Goal: Information Seeking & Learning: Learn about a topic

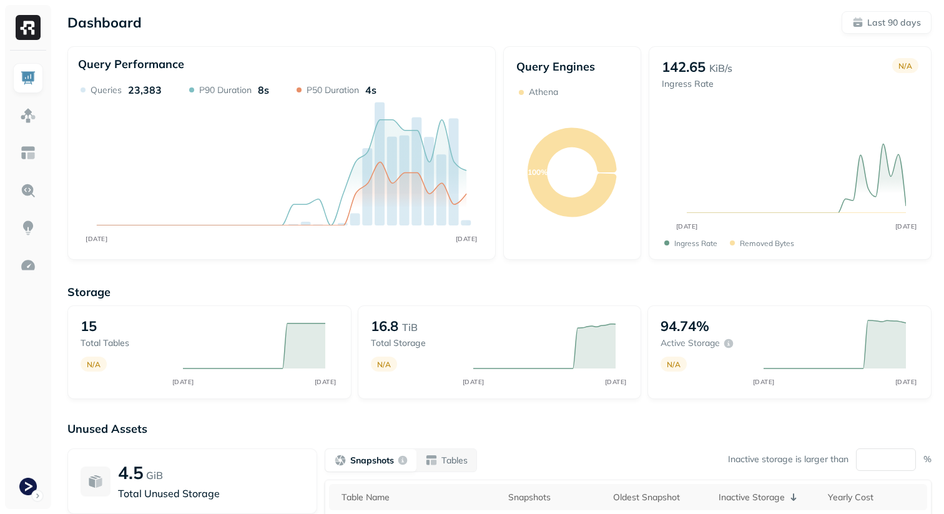
click at [868, 34] on div "Dashboard Last 90 days Query Performance JUN 14 SEP 12 Queries 23,383 P90 Durat…" at bounding box center [499, 347] width 889 height 695
click at [873, 28] on p "Last 90 days" at bounding box center [894, 23] width 54 height 12
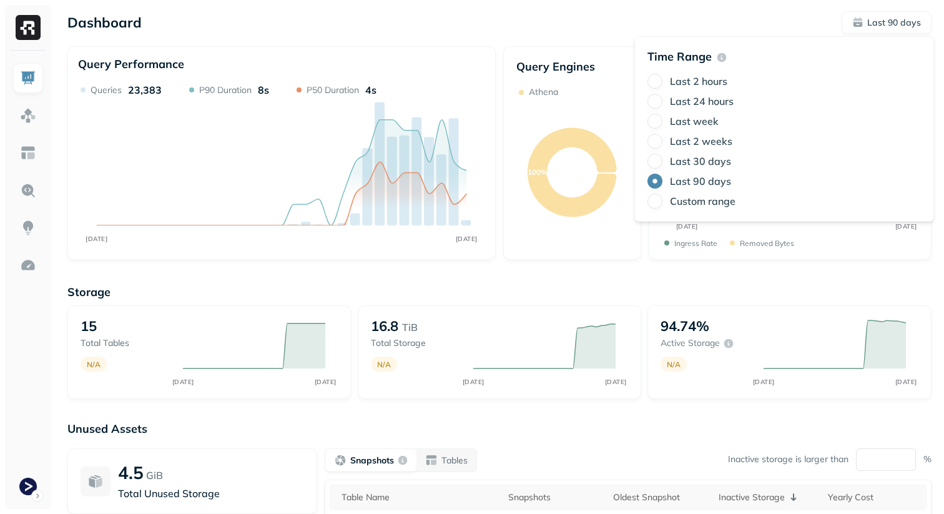
click at [709, 141] on label "Last 2 weeks" at bounding box center [701, 141] width 62 height 12
click at [662, 141] on button "Last 2 weeks" at bounding box center [654, 141] width 15 height 15
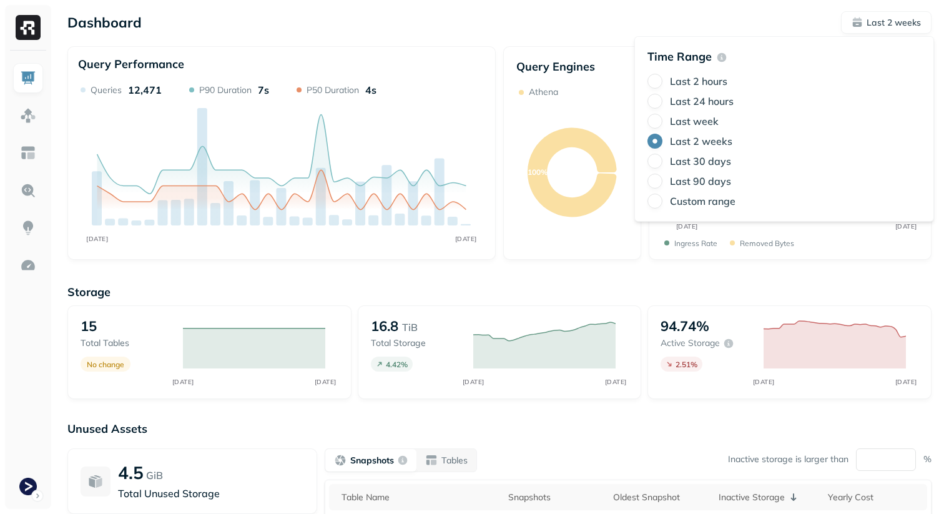
click at [758, 4] on div "Dashboard Last 2 weeks Query Performance AUG 29 SEP 12 Queries 12,471 P90 Durat…" at bounding box center [499, 347] width 889 height 695
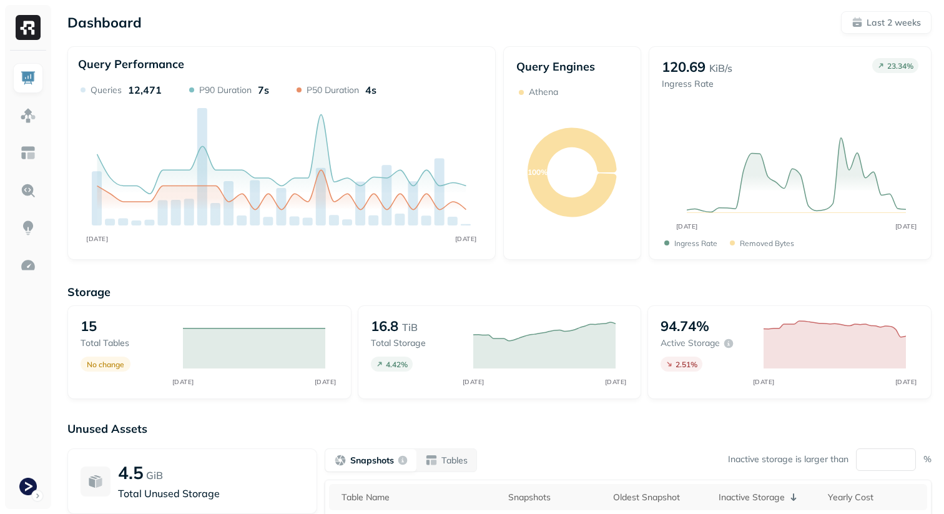
scroll to position [181, 0]
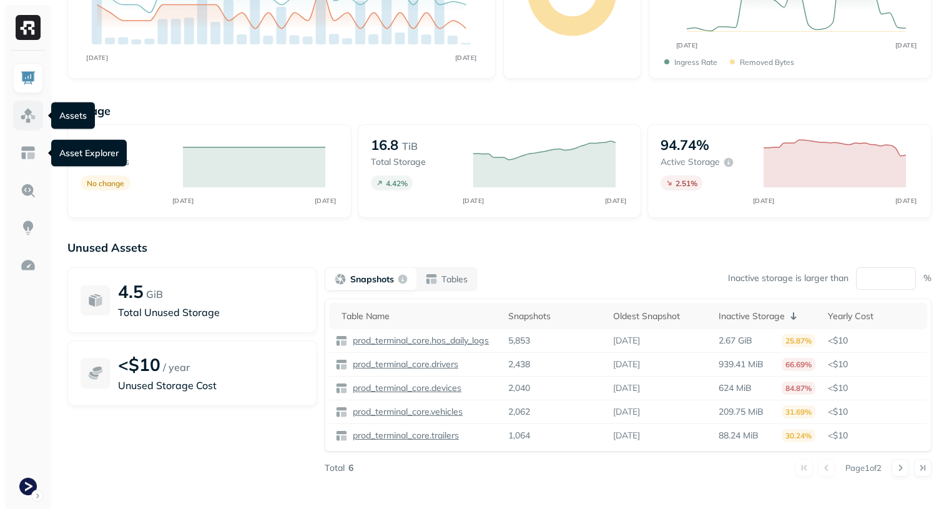
click at [36, 125] on link at bounding box center [28, 115] width 30 height 30
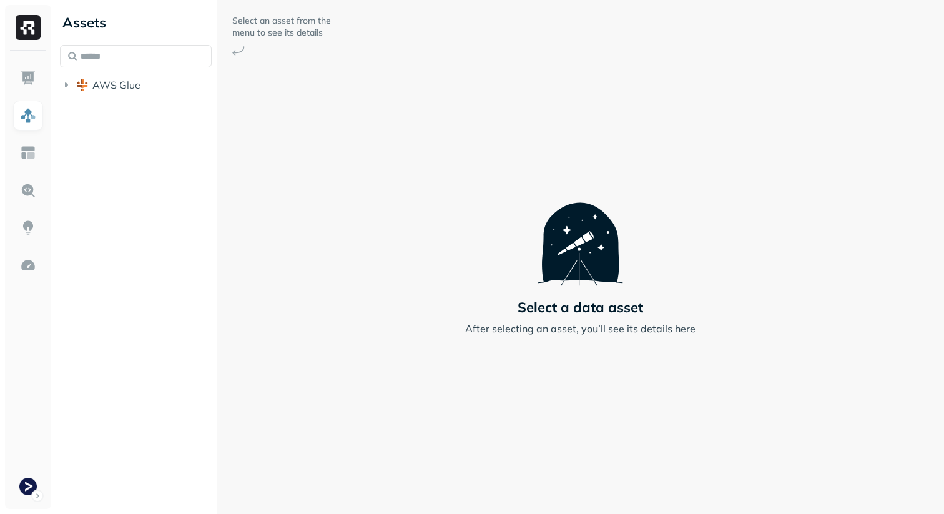
click at [115, 71] on div "AWS Glue" at bounding box center [136, 71] width 152 height 52
click at [114, 86] on span "AWS Glue" at bounding box center [116, 85] width 48 height 12
click at [172, 119] on li "prod_terminal_core" at bounding box center [142, 110] width 140 height 22
click at [192, 109] on span "prod_terminal_core" at bounding box center [150, 108] width 91 height 12
click at [182, 138] on button "Tables ( 13 )" at bounding box center [149, 132] width 128 height 20
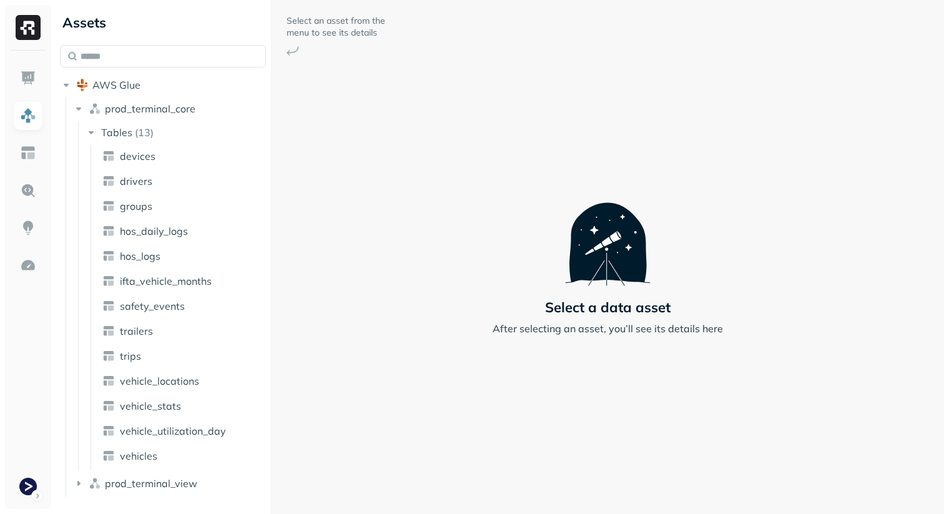
click at [272, 303] on div "Assets AWS Glue prod_terminal_core Tables ( 13 ) devices drivers groups hos_dai…" at bounding box center [499, 257] width 889 height 514
click at [172, 383] on span "vehicle_locations" at bounding box center [159, 380] width 79 height 12
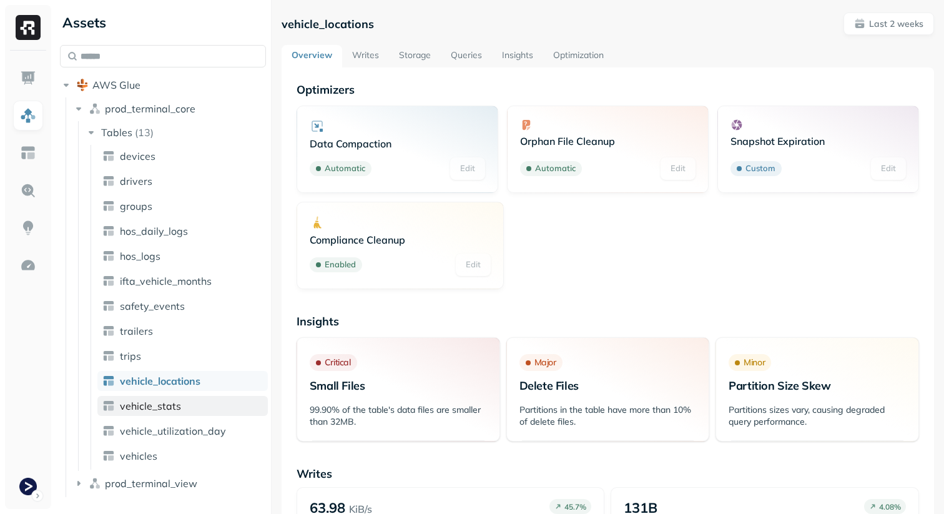
click at [170, 401] on span "vehicle_stats" at bounding box center [150, 405] width 61 height 12
click at [404, 56] on link "Storage" at bounding box center [415, 56] width 52 height 22
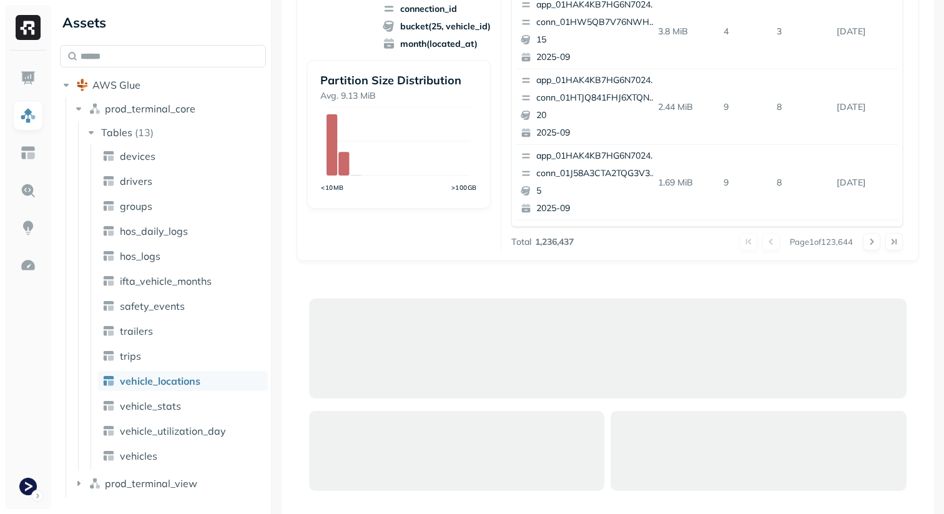
scroll to position [256, 0]
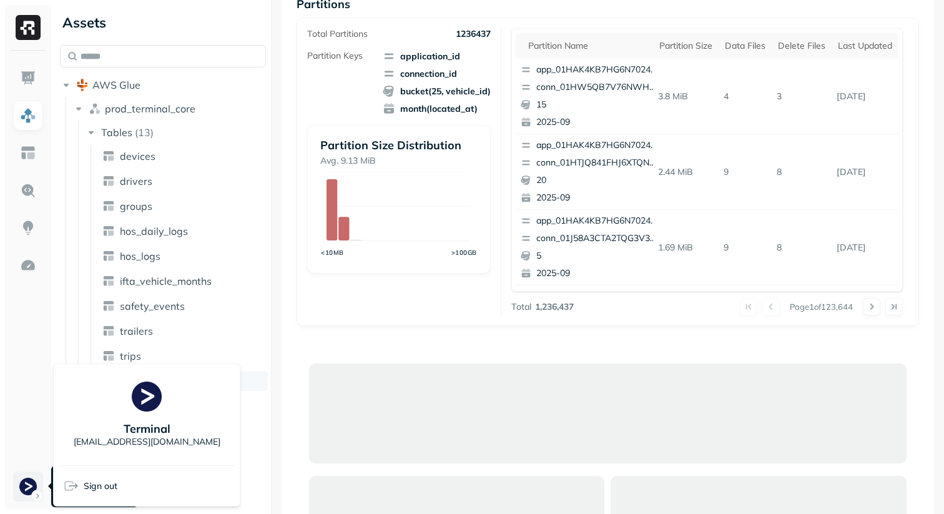
click at [18, 498] on html "Assets AWS Glue prod_terminal_core Tables ( 13 ) devices drivers groups hos_dai…" at bounding box center [472, 257] width 944 height 514
click at [18, 497] on html "Assets AWS Glue prod_terminal_core Tables ( 13 ) devices drivers groups hos_dai…" at bounding box center [472, 257] width 944 height 514
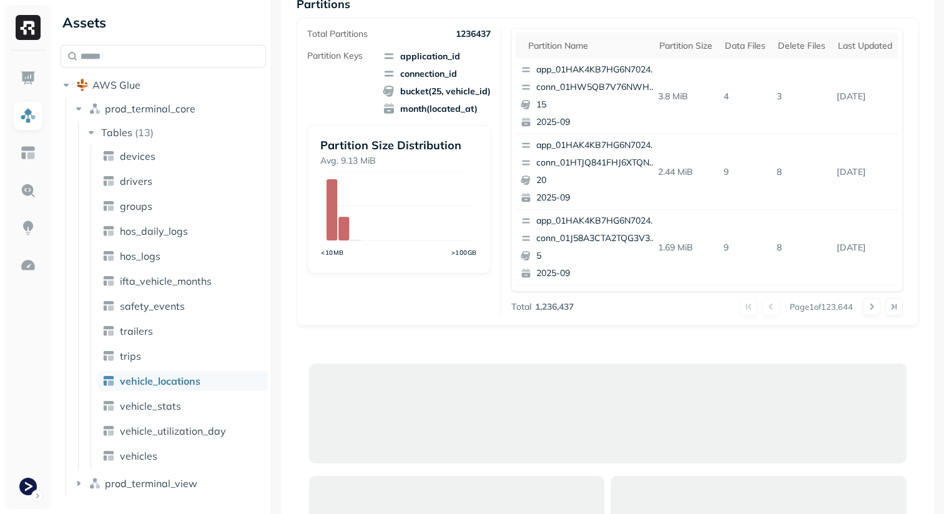
click at [482, 318] on div "Total Partitions 1236437 Partition Keys application_id connection_id bucket(25,…" at bounding box center [607, 171] width 622 height 308
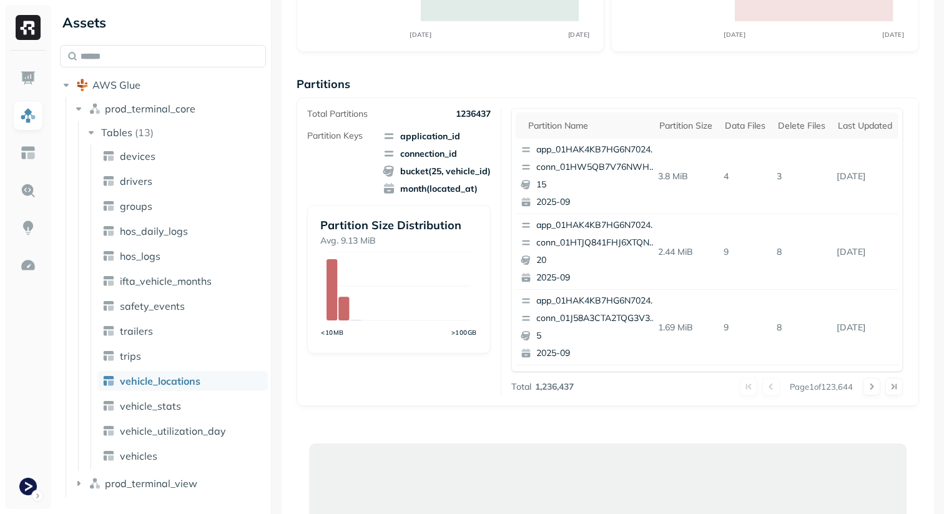
scroll to position [0, 0]
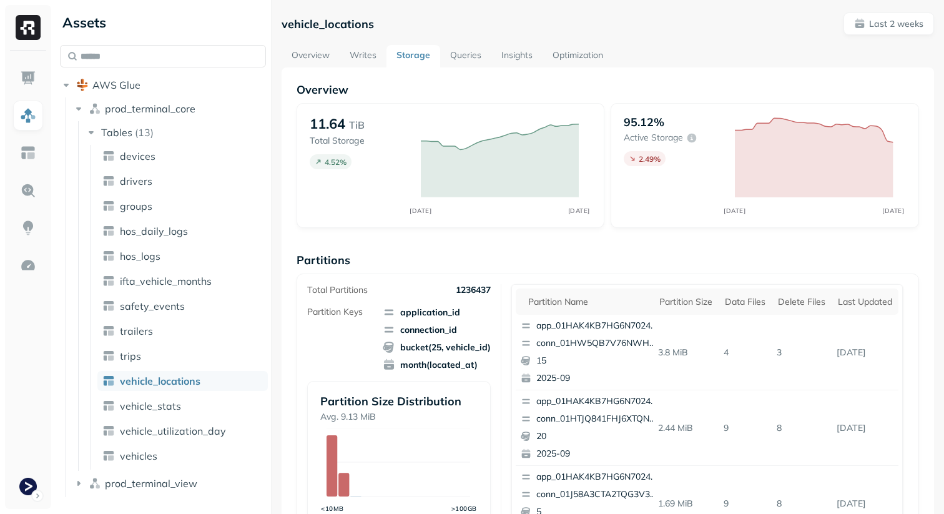
click at [584, 257] on p "Partitions" at bounding box center [607, 260] width 622 height 14
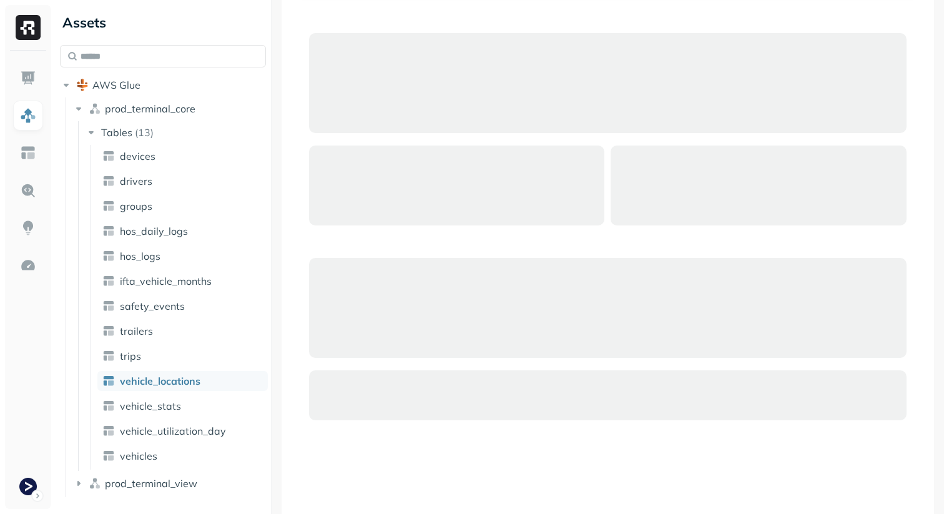
scroll to position [605, 0]
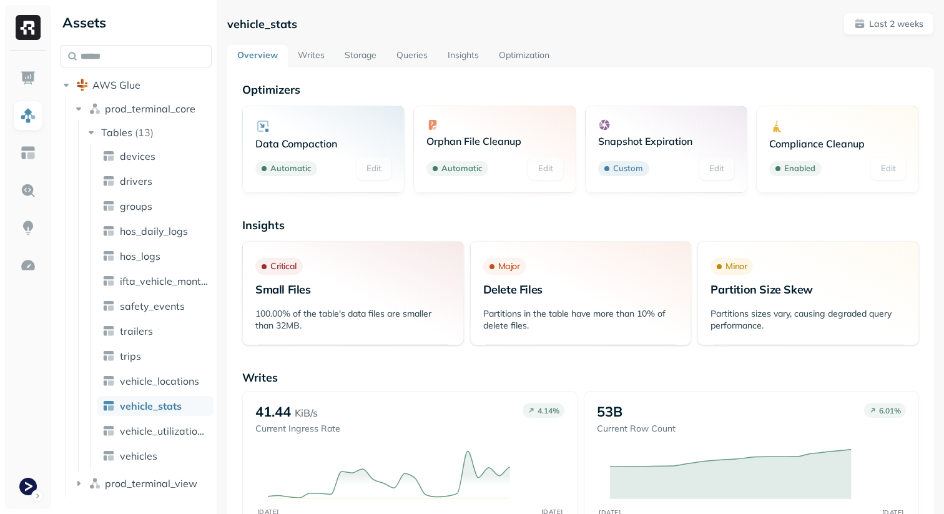
click at [362, 56] on link "Storage" at bounding box center [361, 56] width 52 height 22
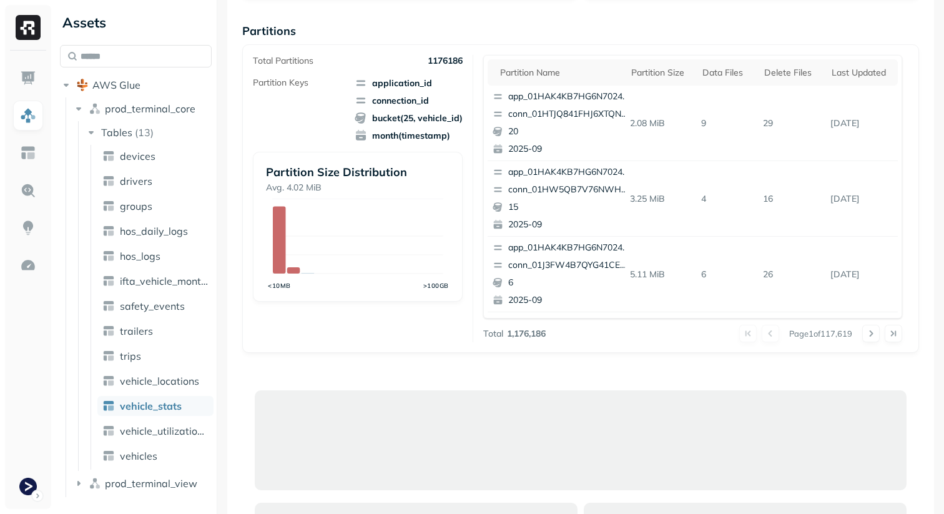
scroll to position [191, 0]
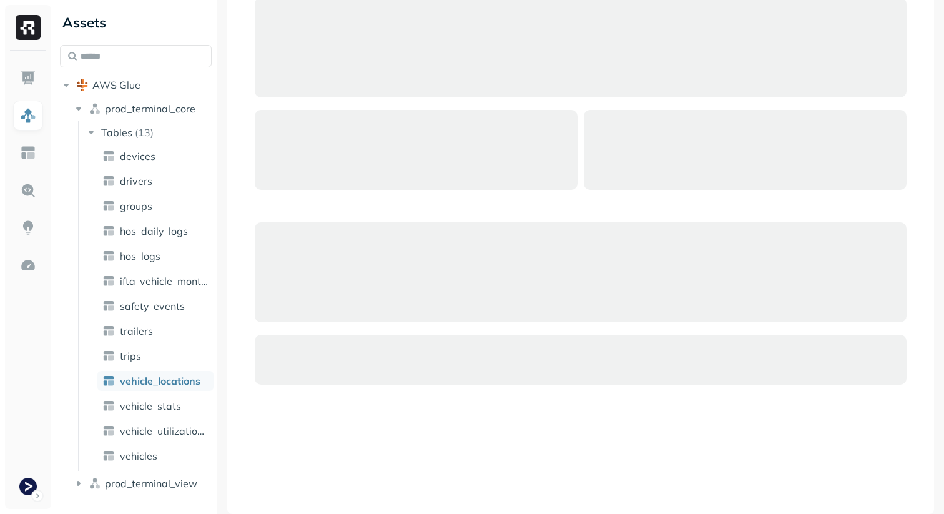
scroll to position [542, 0]
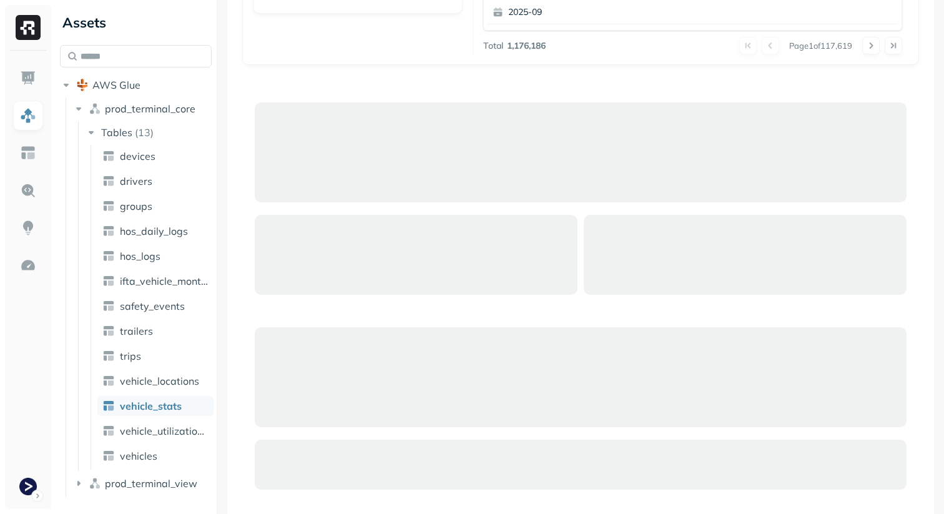
scroll to position [517, 0]
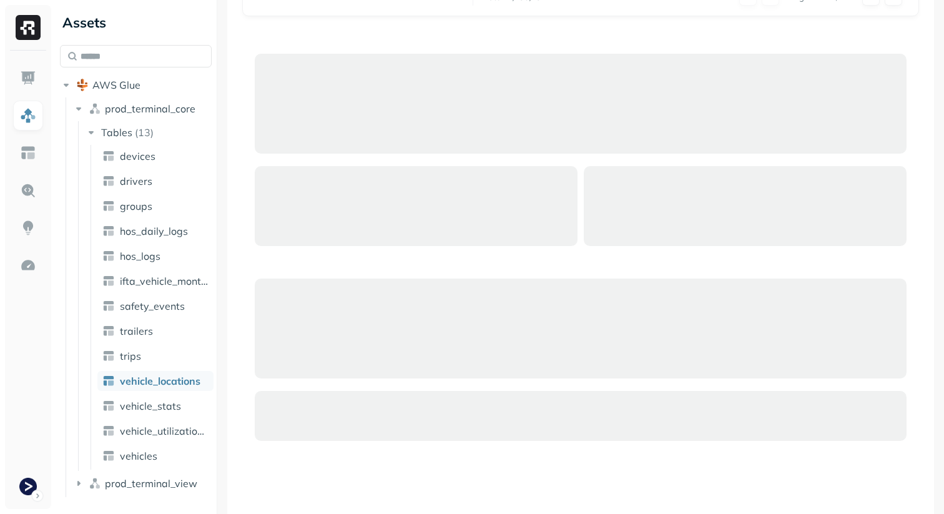
scroll to position [584, 0]
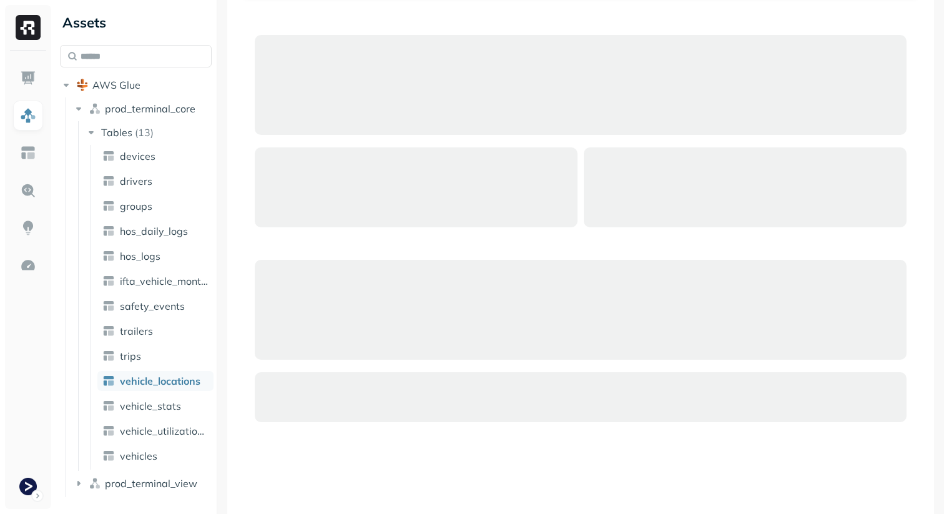
click at [452, 38] on div at bounding box center [581, 85] width 652 height 100
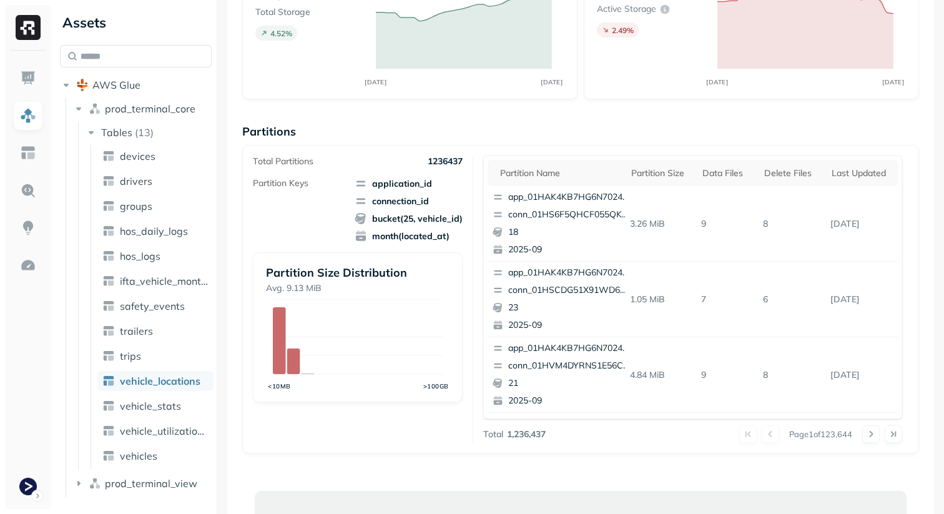
scroll to position [622, 0]
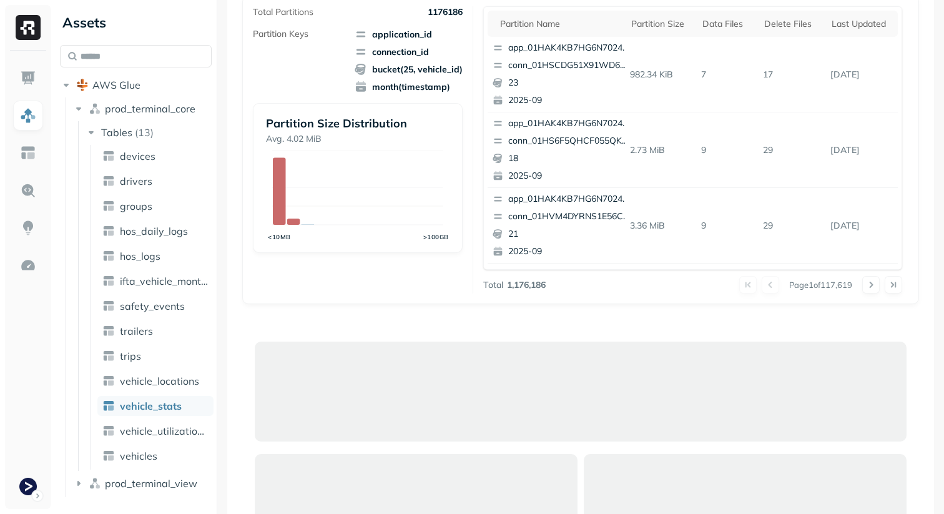
scroll to position [267, 0]
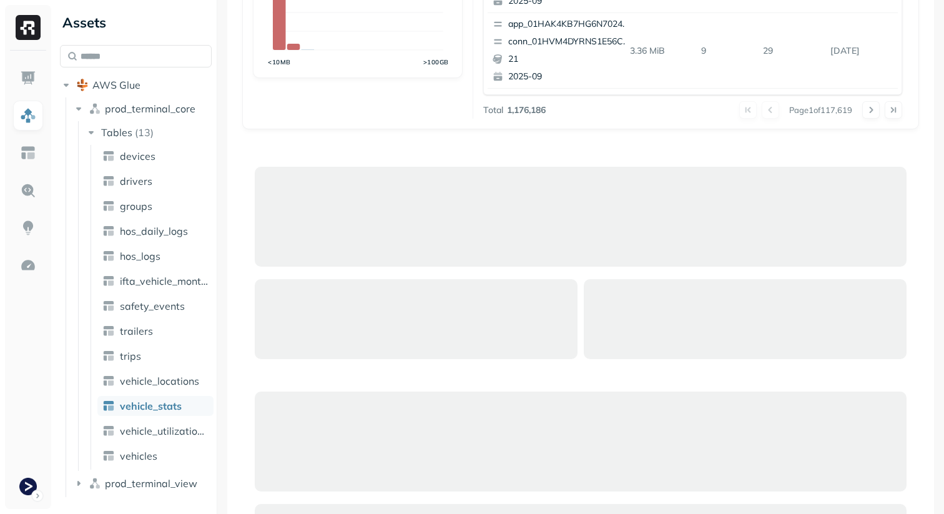
scroll to position [227, 0]
